Goal: Task Accomplishment & Management: Manage account settings

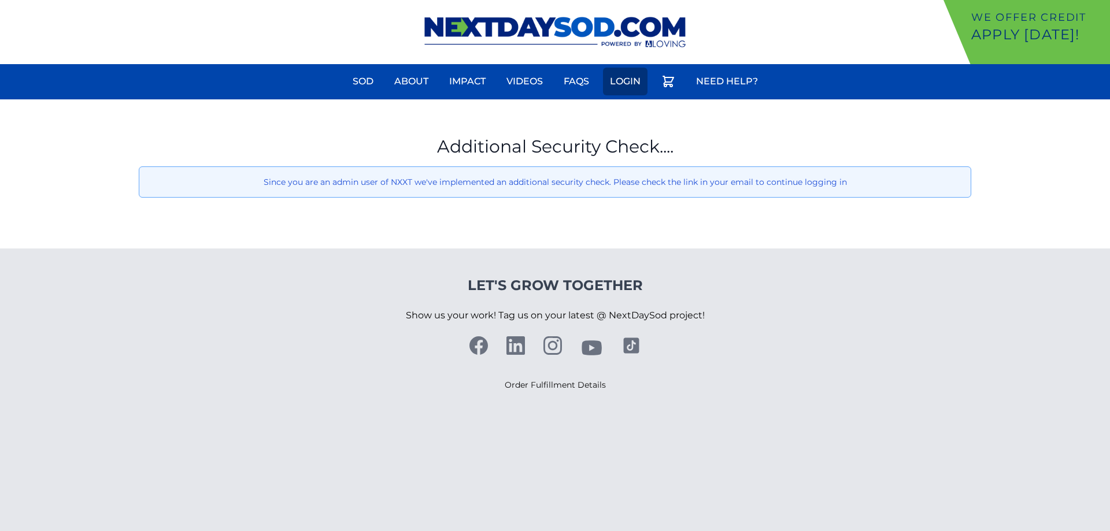
click at [622, 84] on link "Login" at bounding box center [625, 82] width 45 height 28
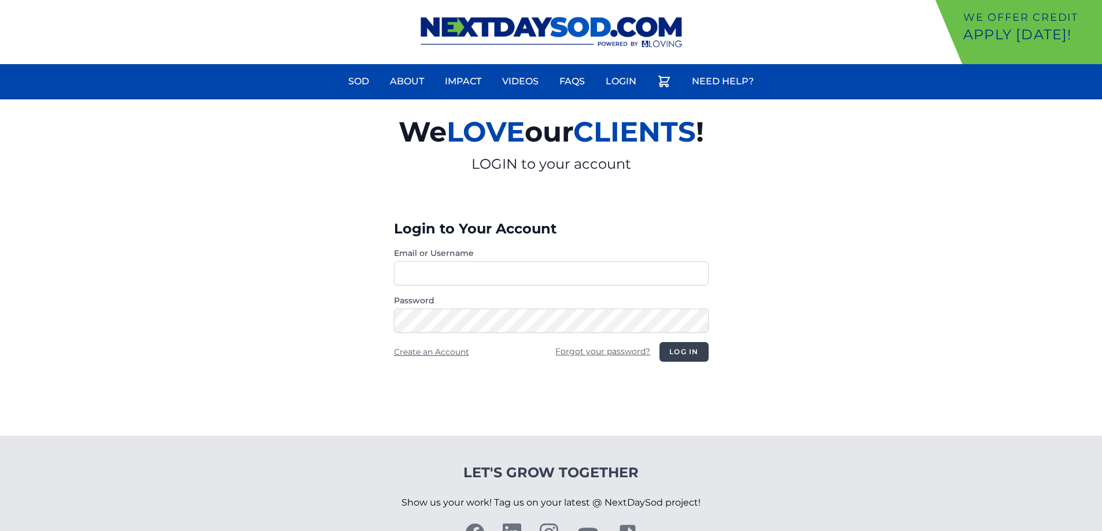
type input "**********"
click at [681, 350] on button "Log in" at bounding box center [683, 352] width 49 height 20
